Goal: Communication & Community: Ask a question

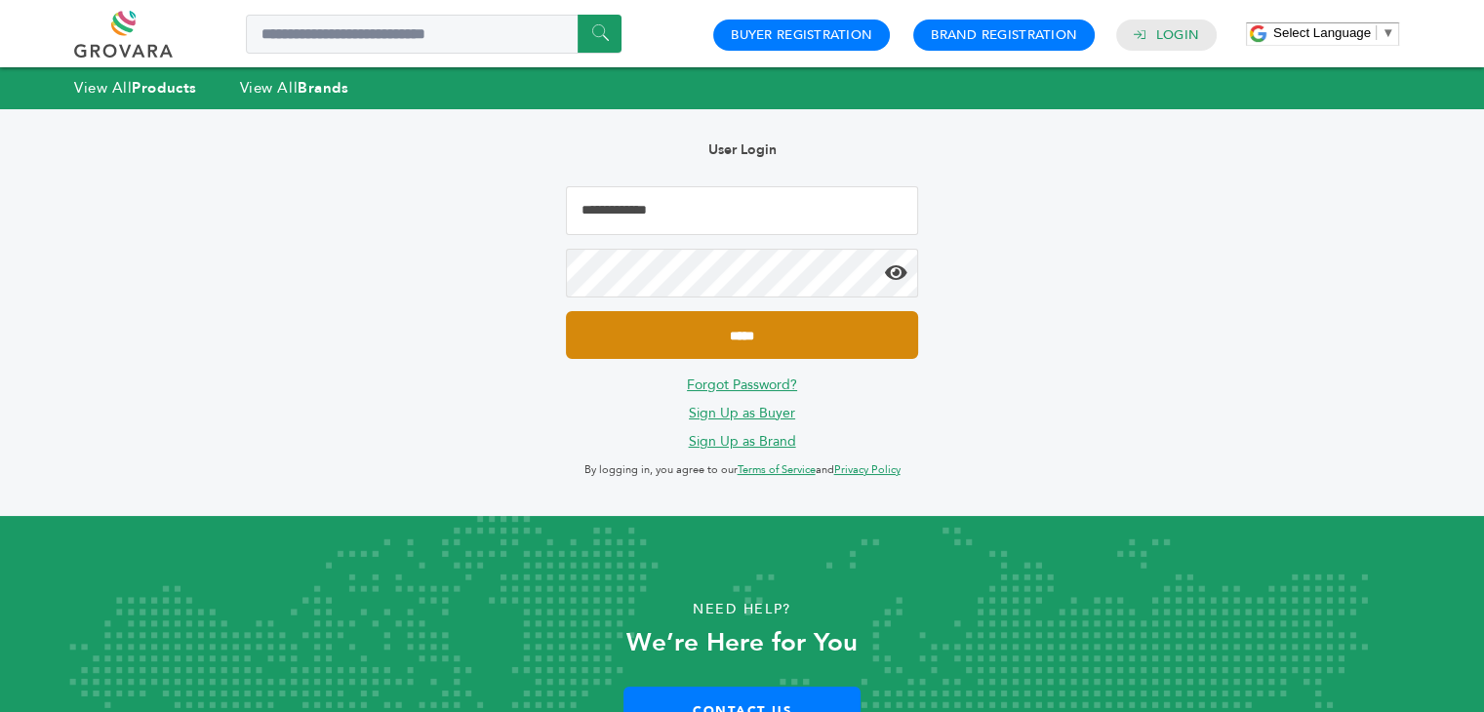
type input "**********"
click at [728, 329] on input "*****" at bounding box center [741, 335] width 351 height 48
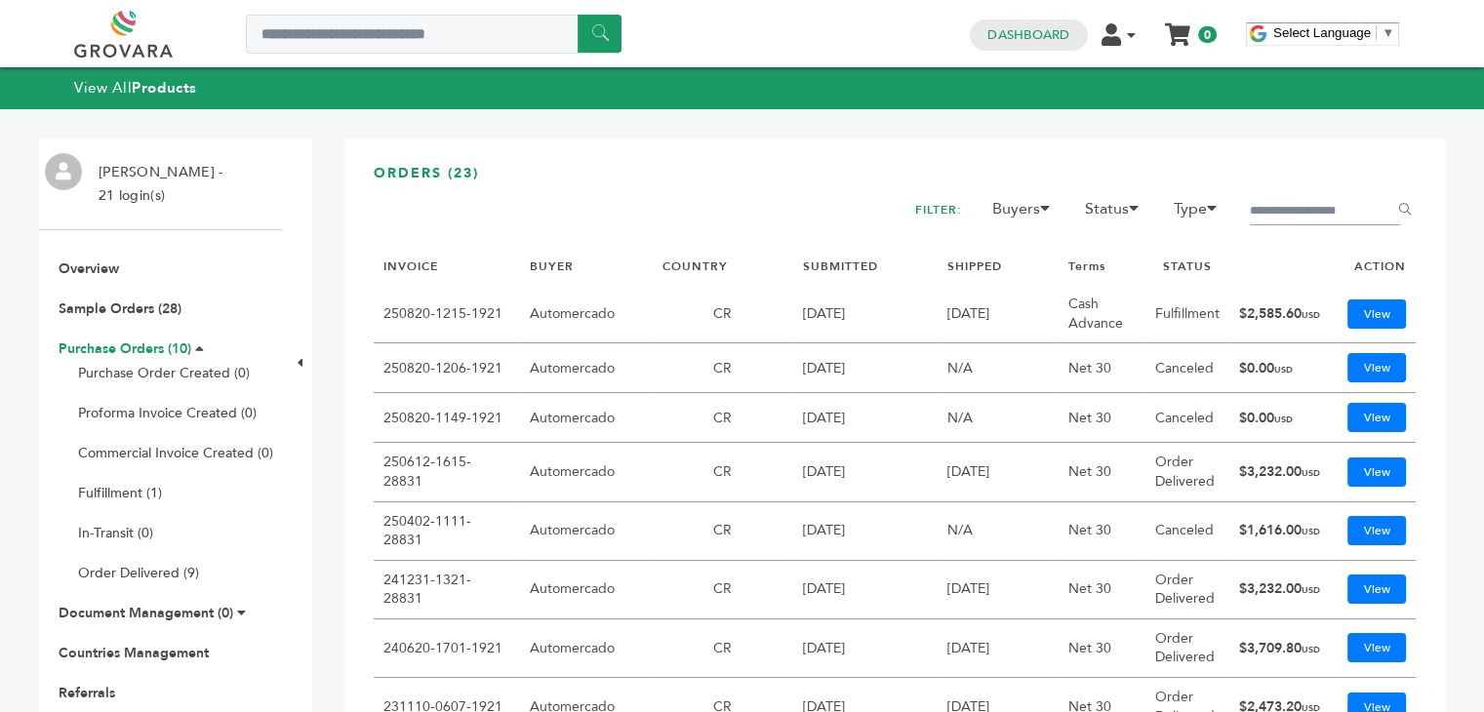
click at [133, 351] on link "Purchase Orders (10)" at bounding box center [125, 349] width 133 height 19
click at [1372, 321] on link "View" at bounding box center [1376, 314] width 59 height 29
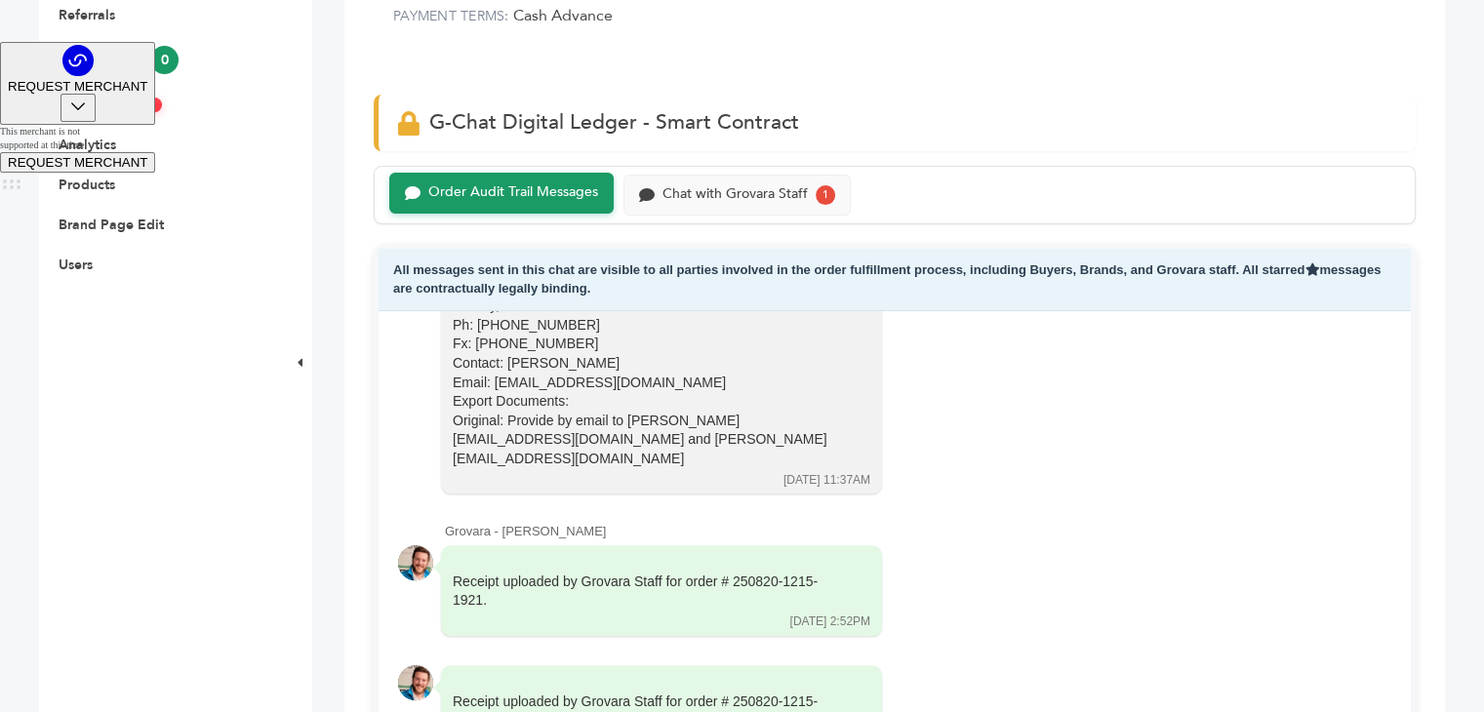
scroll to position [683, 0]
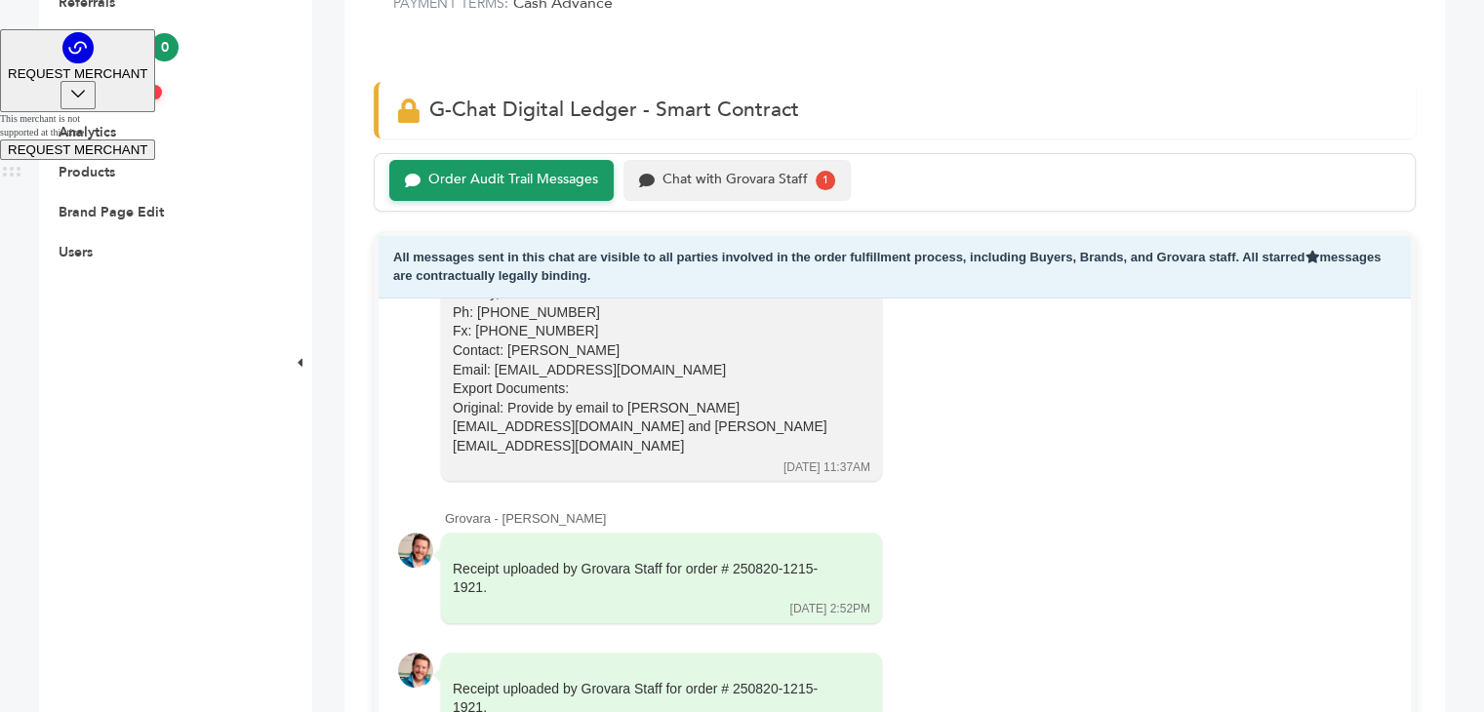
click at [720, 187] on div "Chat with Grovara Staff" at bounding box center [734, 180] width 145 height 17
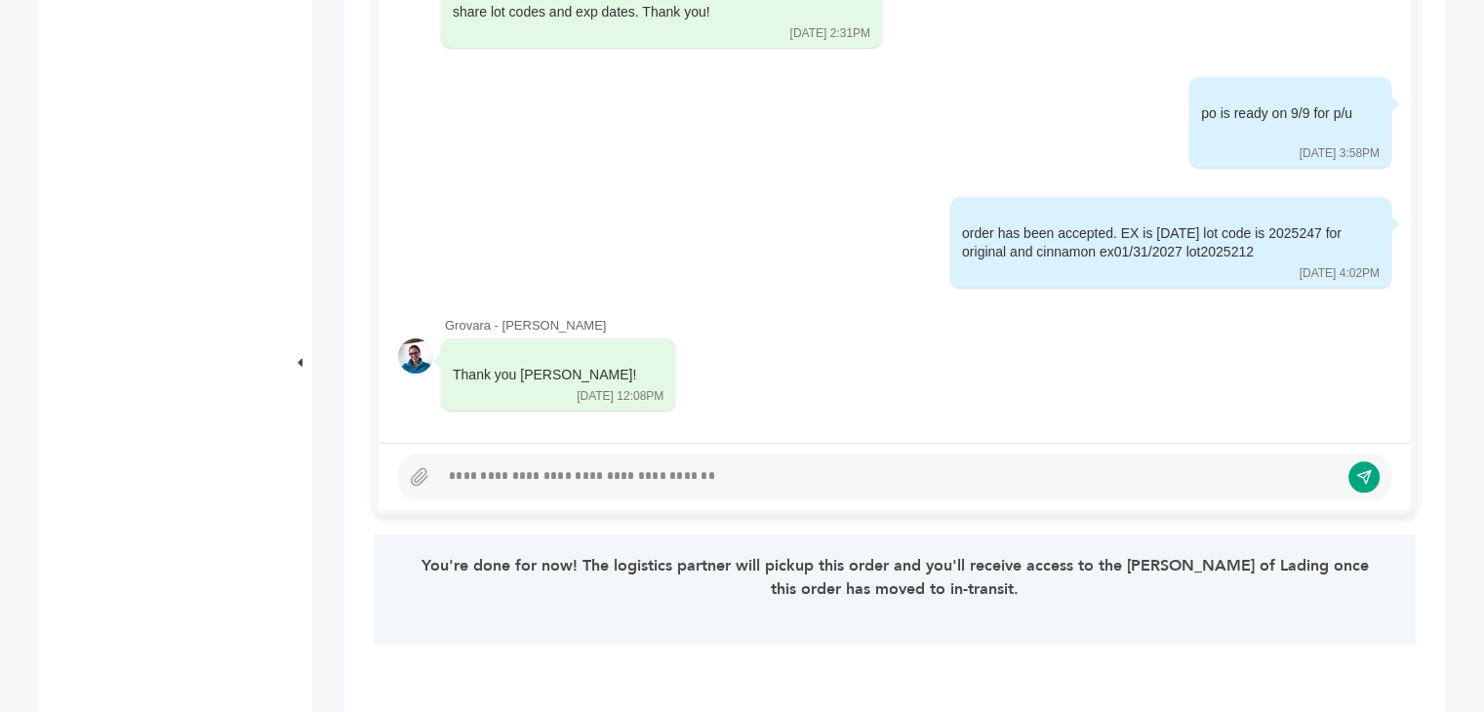
scroll to position [1073, 0]
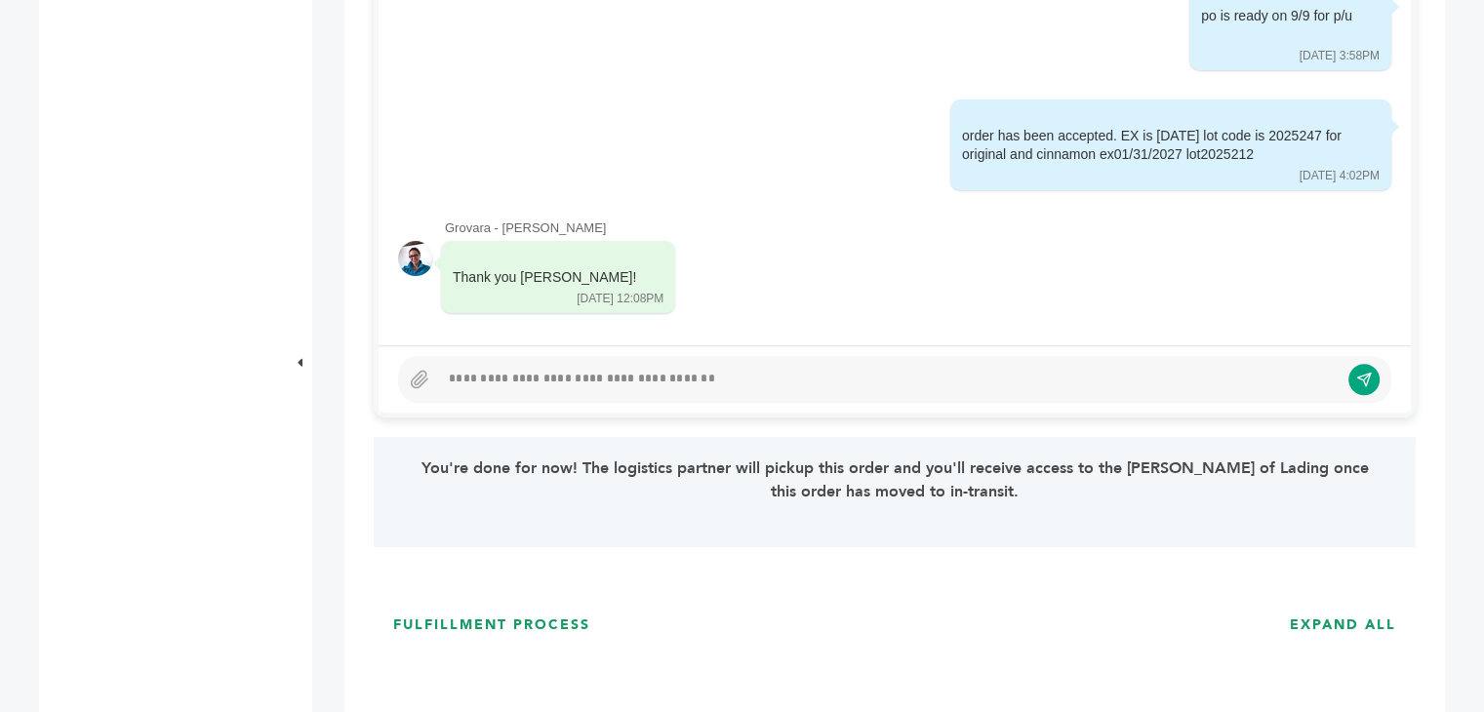
click at [473, 381] on div at bounding box center [889, 379] width 900 height 23
click at [412, 380] on icon at bounding box center [420, 379] width 16 height 17
click at [0, 0] on input "file" at bounding box center [0, 0] width 0 height 0
click at [418, 380] on icon at bounding box center [420, 380] width 20 height 20
click at [0, 0] on input "file" at bounding box center [0, 0] width 0 height 0
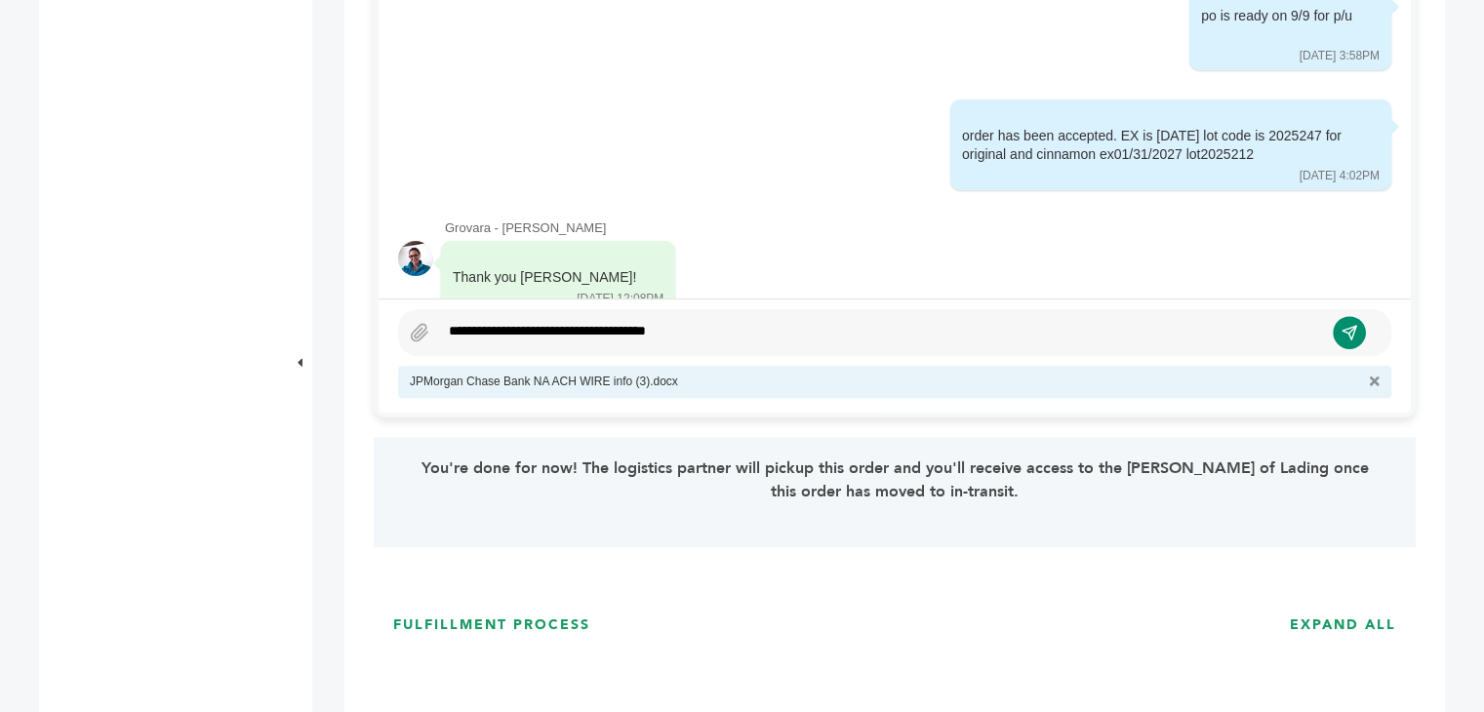
click at [1359, 326] on button "submit" at bounding box center [1349, 332] width 33 height 33
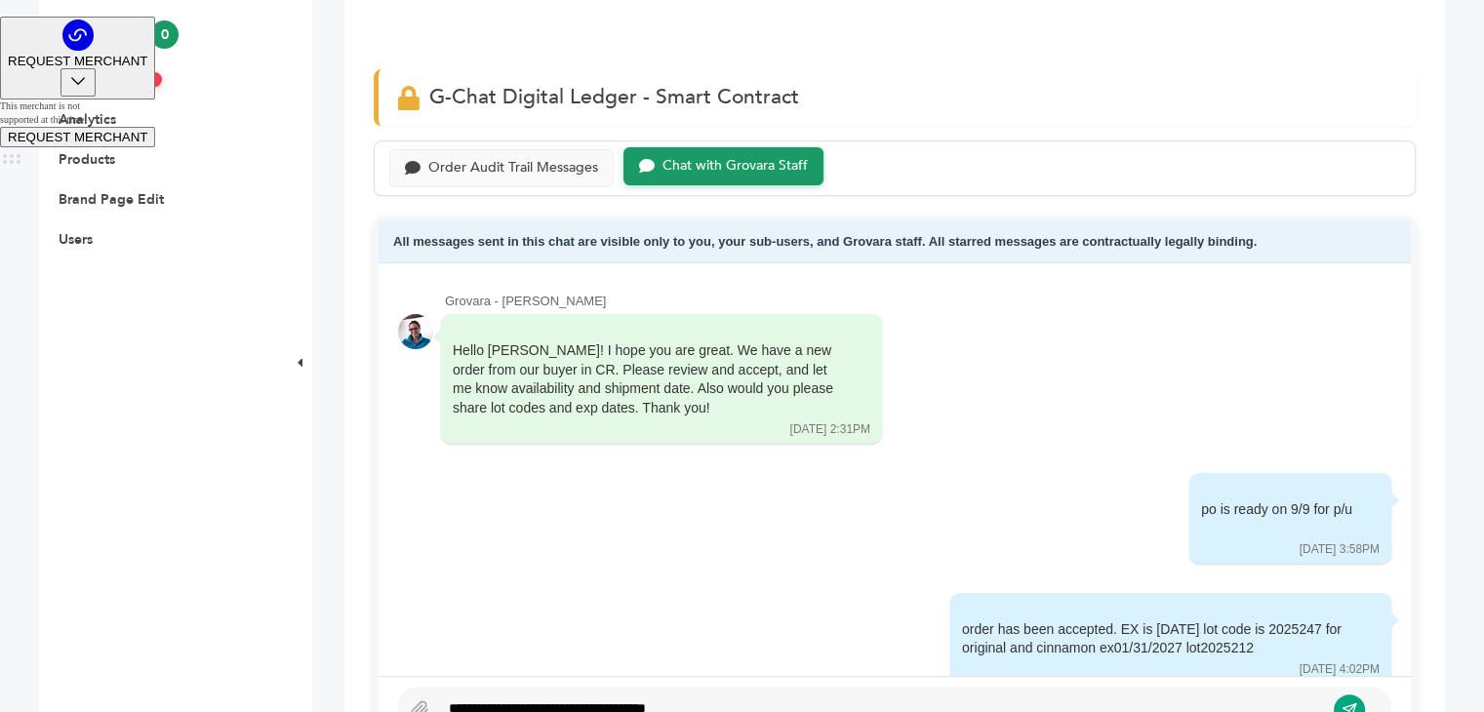
scroll to position [585, 0]
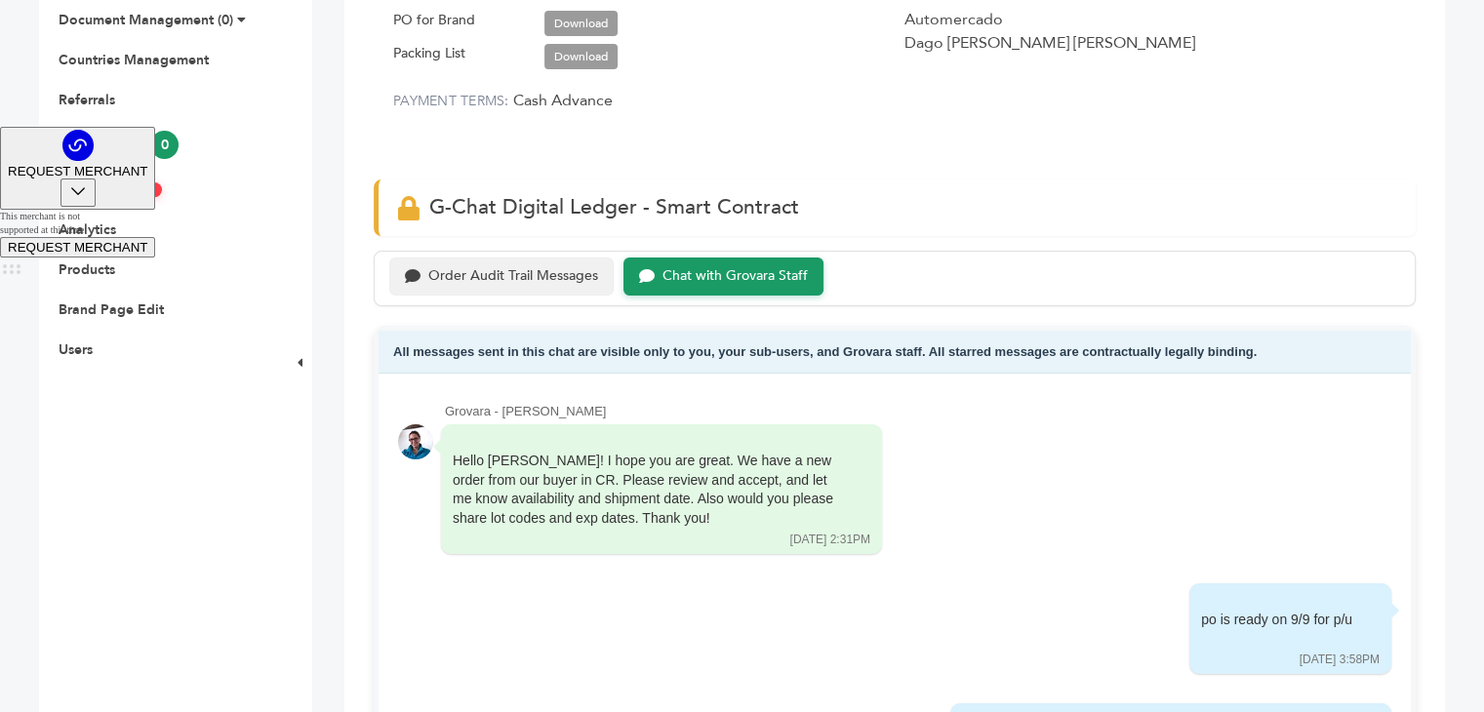
click at [476, 272] on div "Order Audit Trail Messages" at bounding box center [513, 276] width 170 height 17
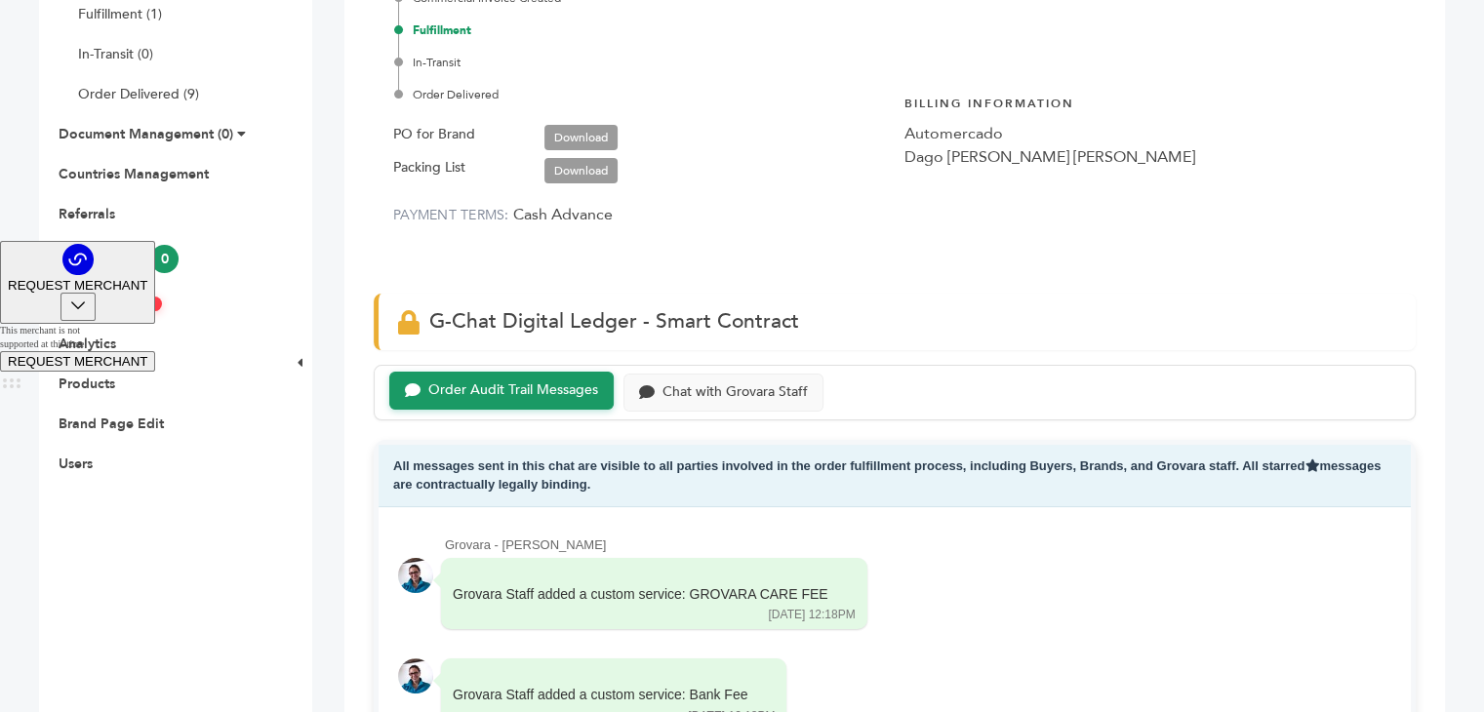
scroll to position [390, 0]
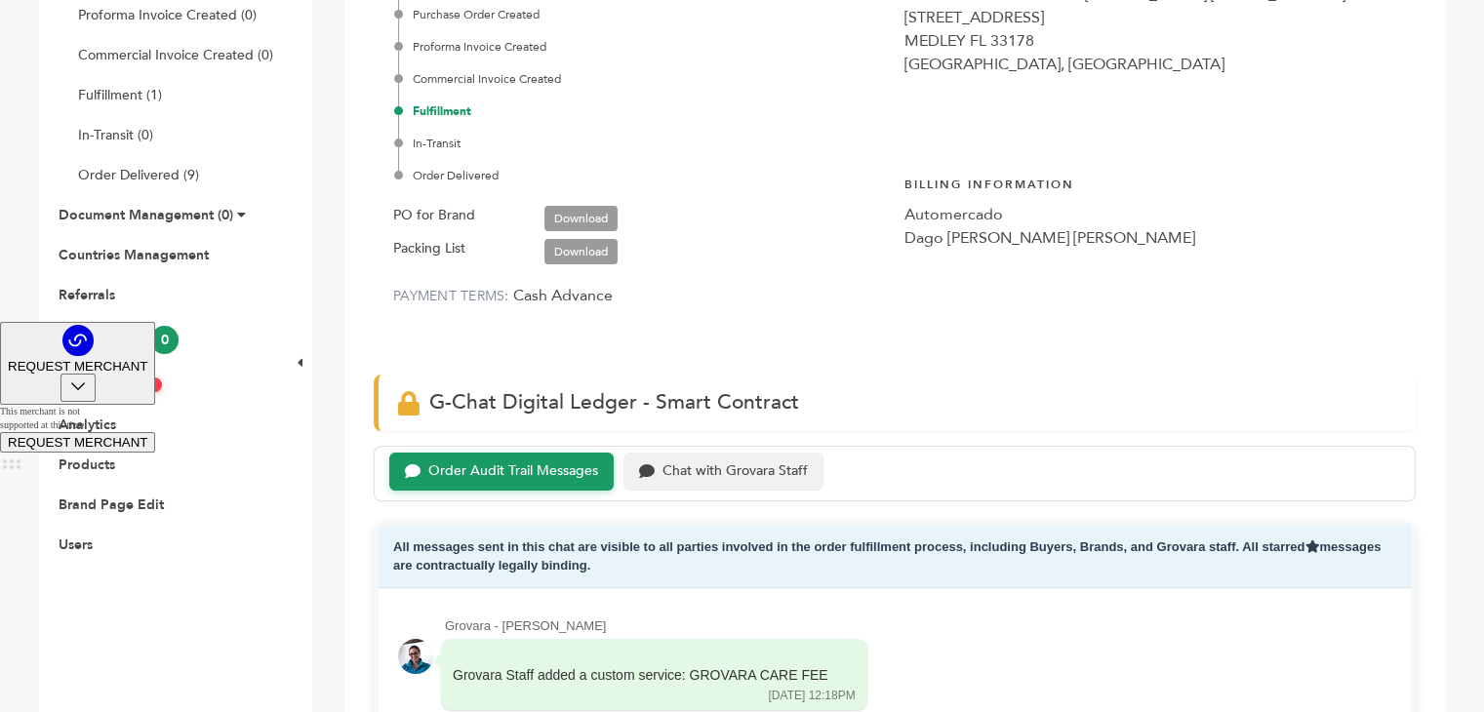
click at [733, 477] on div "Chat with Grovara Staff" at bounding box center [734, 471] width 145 height 17
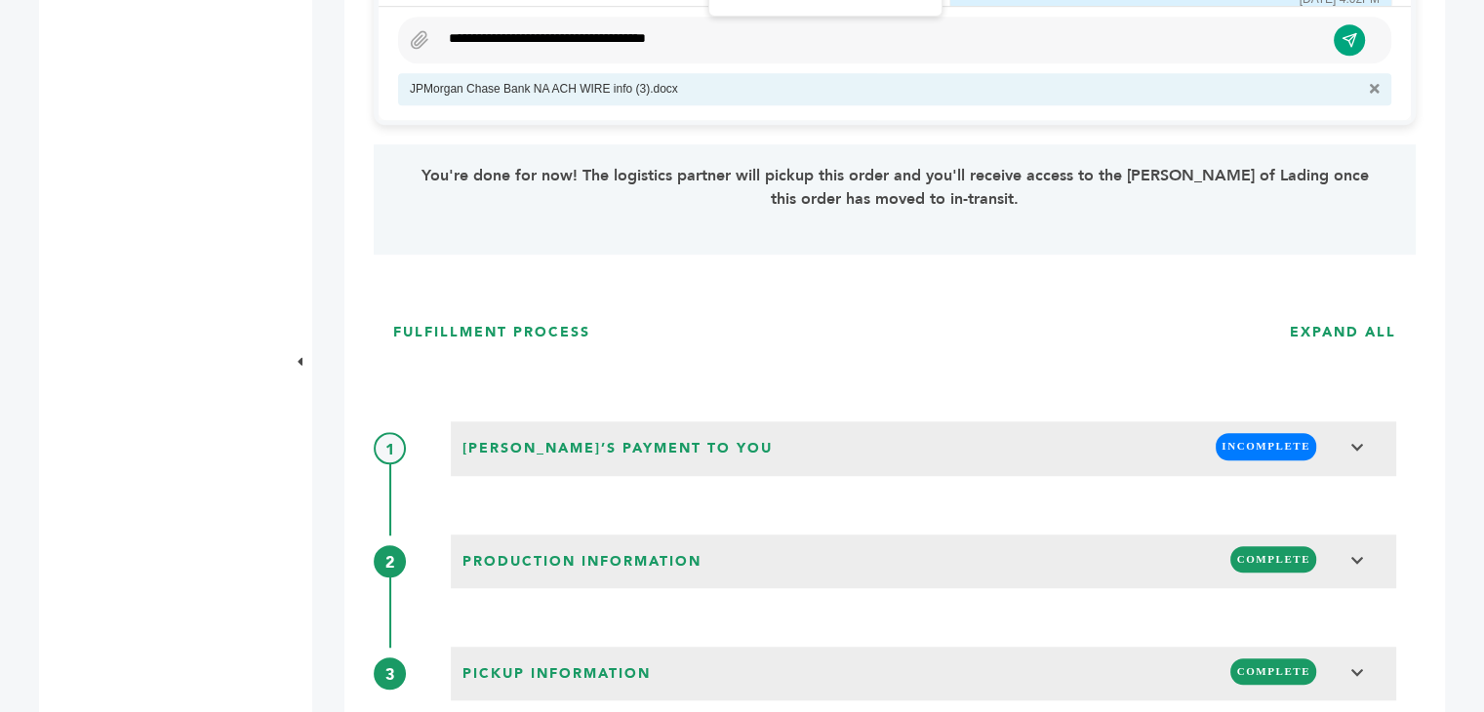
scroll to position [1171, 0]
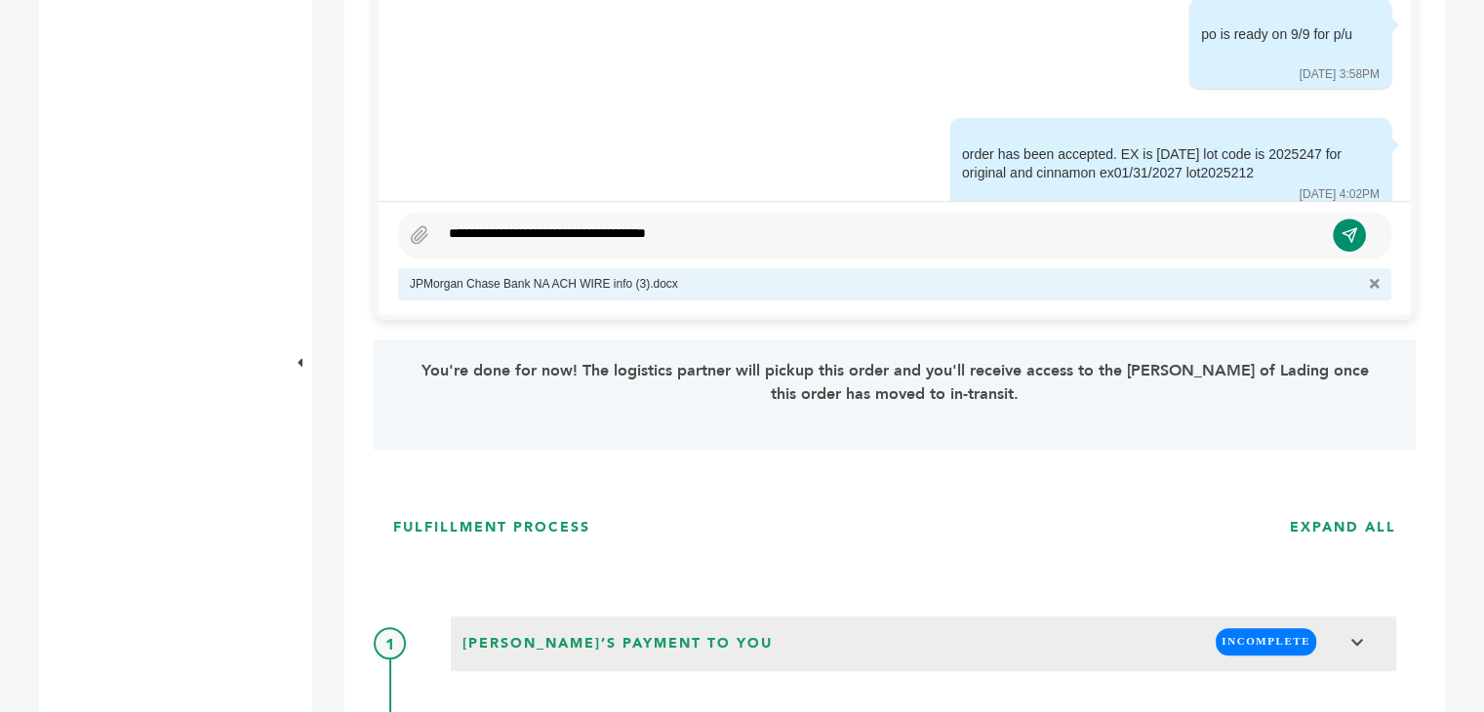
click at [1355, 238] on icon "submit" at bounding box center [1349, 234] width 17 height 17
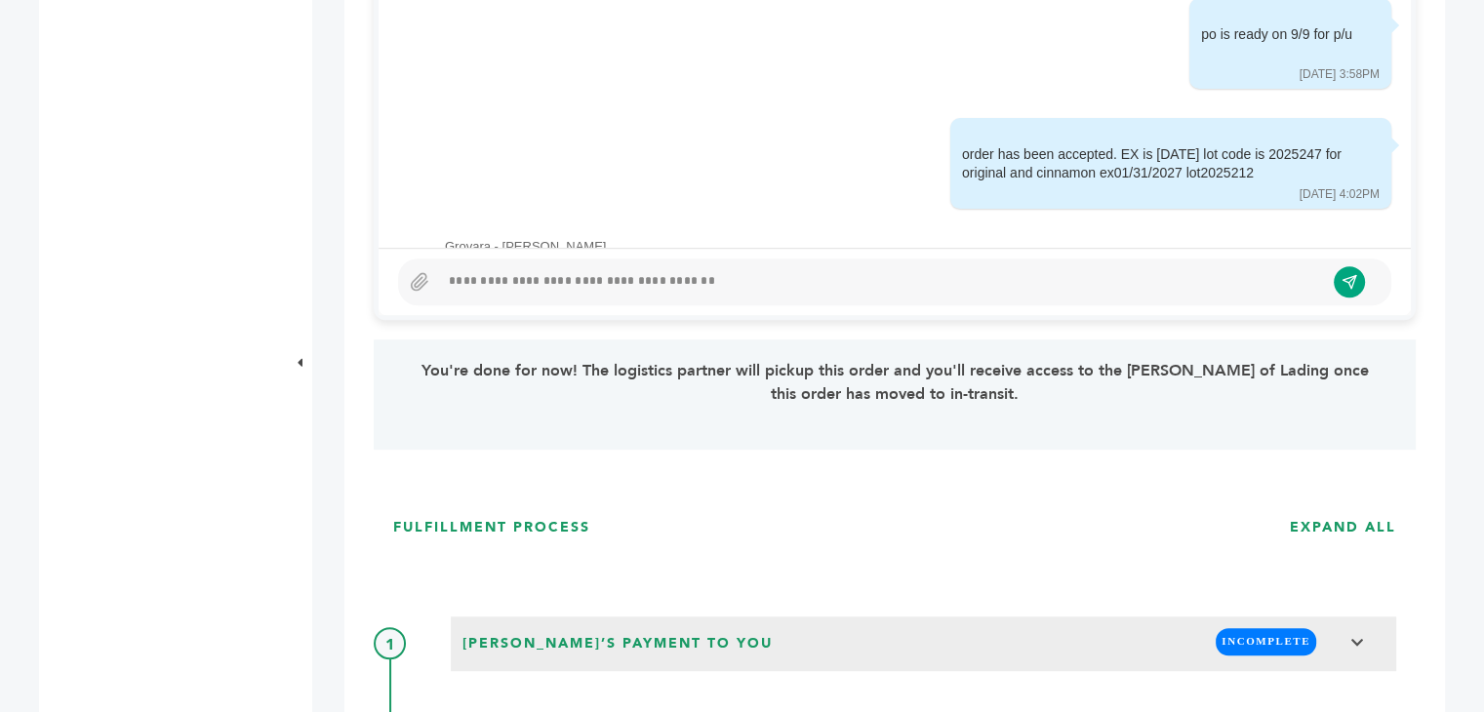
scroll to position [242, 0]
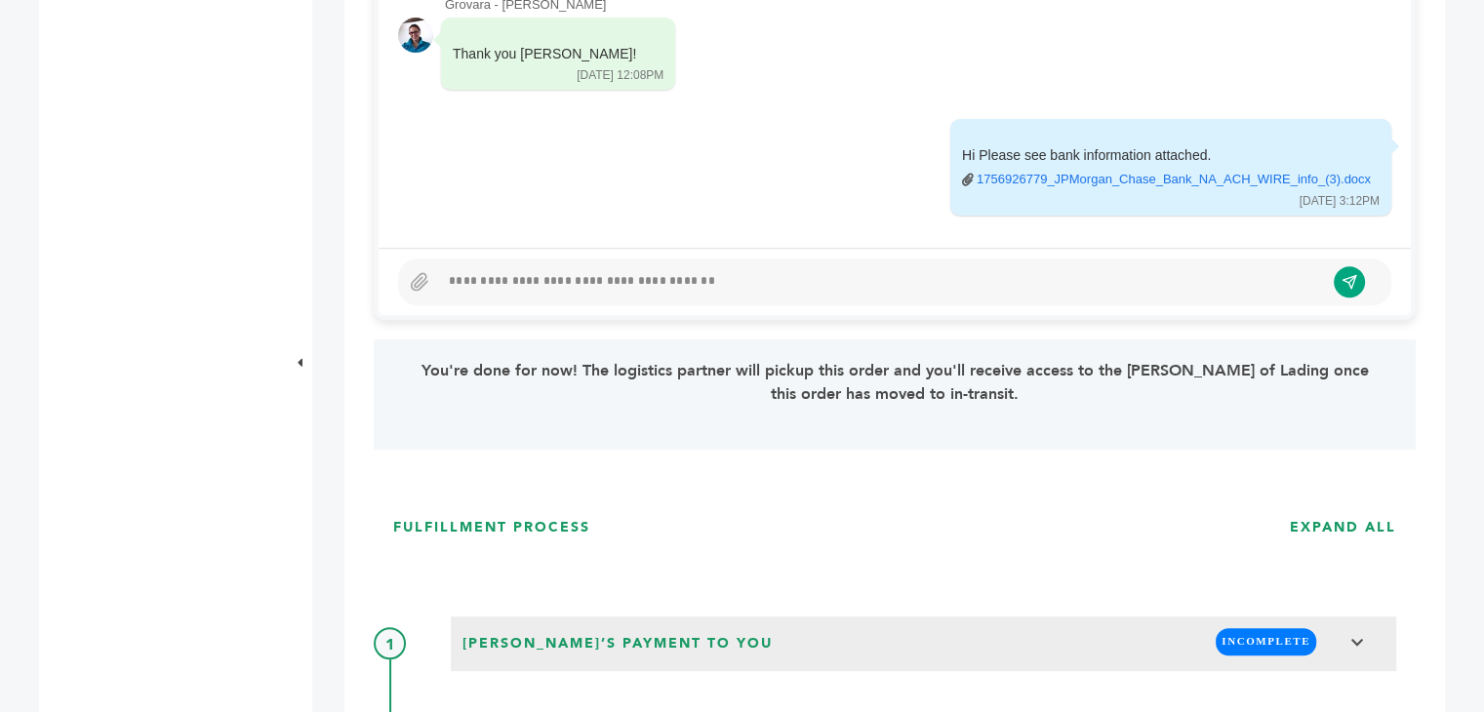
click at [487, 275] on div at bounding box center [881, 281] width 885 height 23
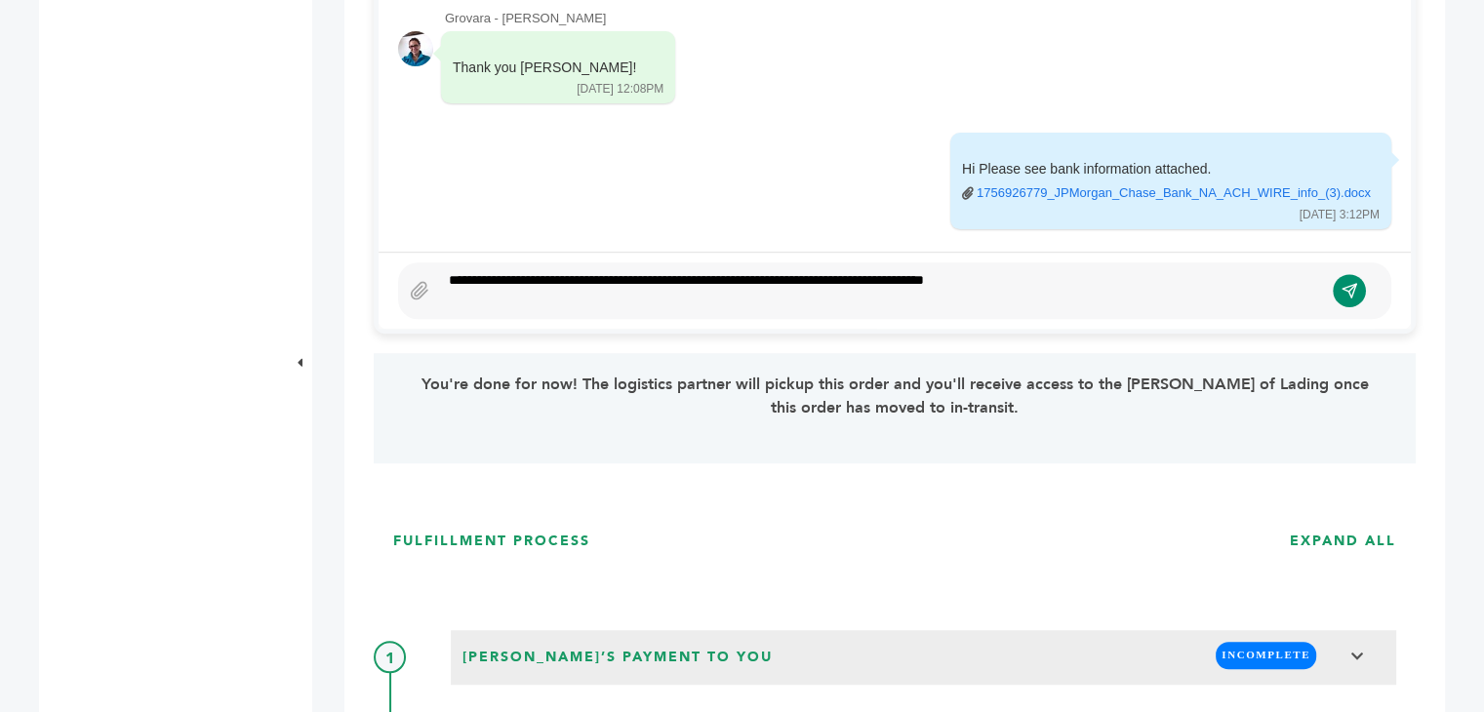
click at [1354, 293] on icon "submit" at bounding box center [1349, 290] width 17 height 17
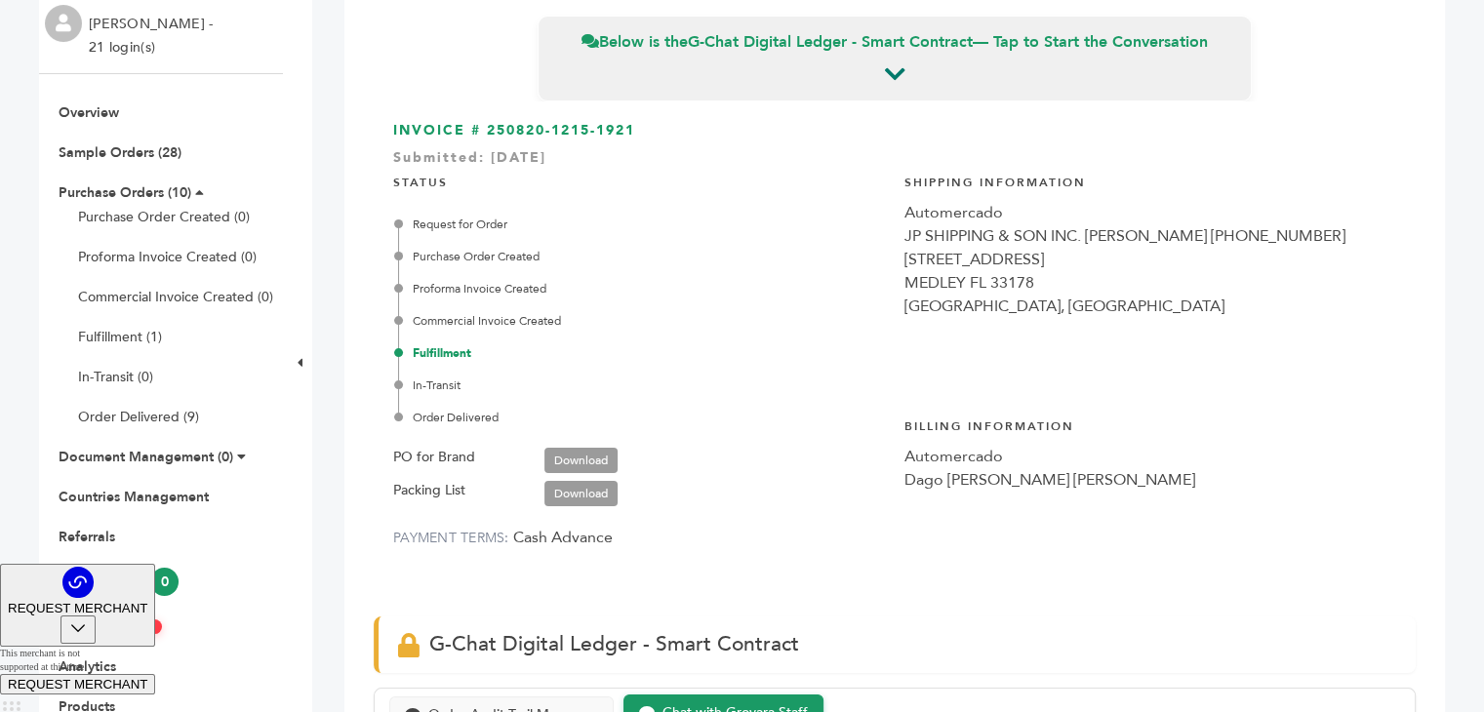
scroll to position [0, 0]
